Goal: Transaction & Acquisition: Register for event/course

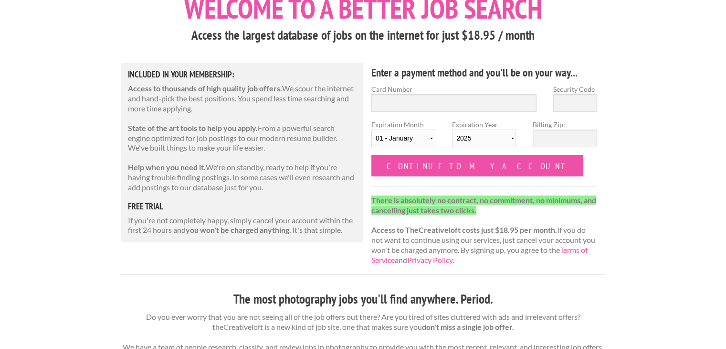
scroll to position [68, 0]
